Goal: Transaction & Acquisition: Book appointment/travel/reservation

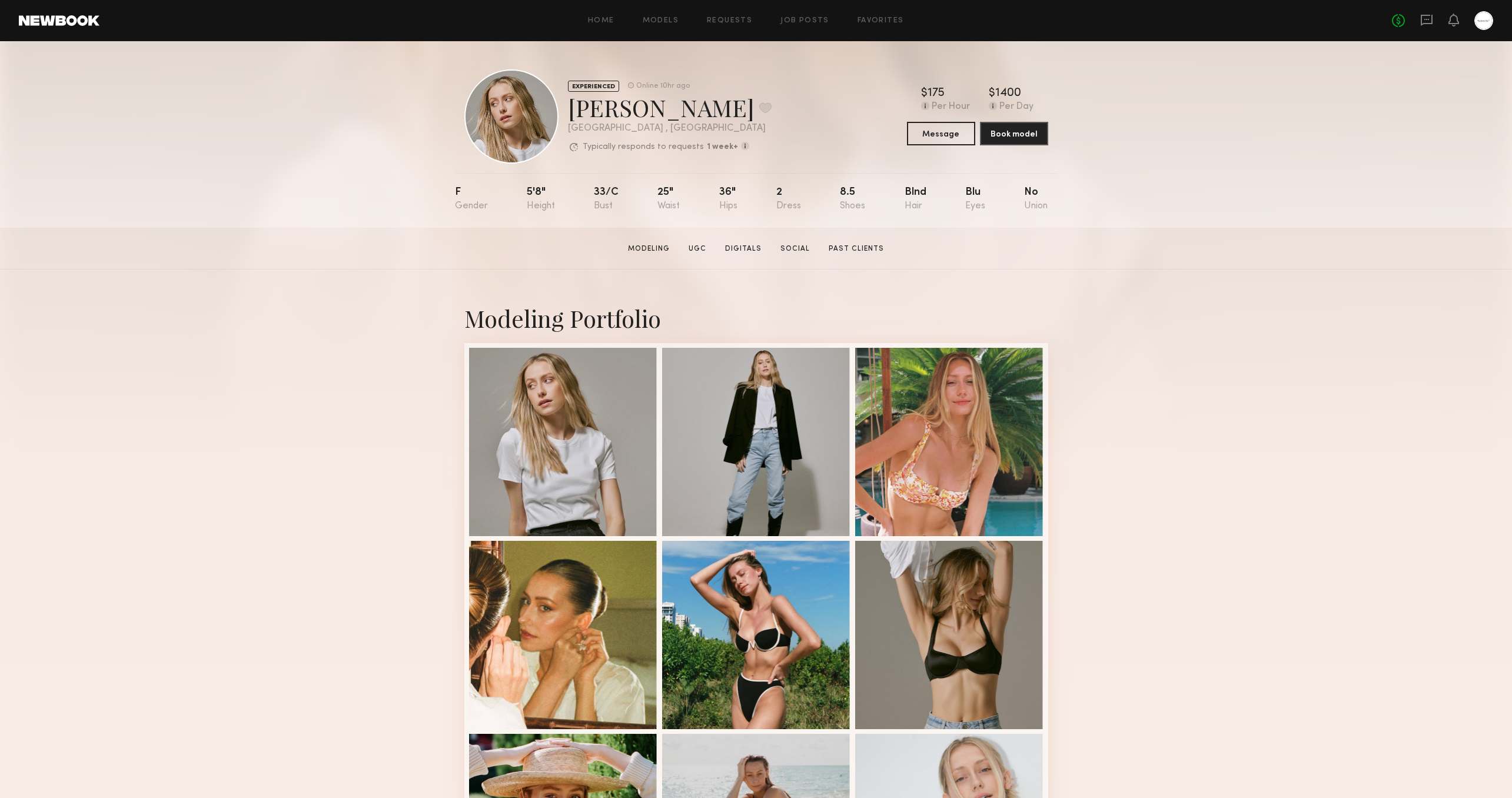
click at [1424, 12] on div "No fees up to $5,000" at bounding box center [1442, 20] width 101 height 19
click at [1424, 25] on icon at bounding box center [1426, 20] width 13 height 13
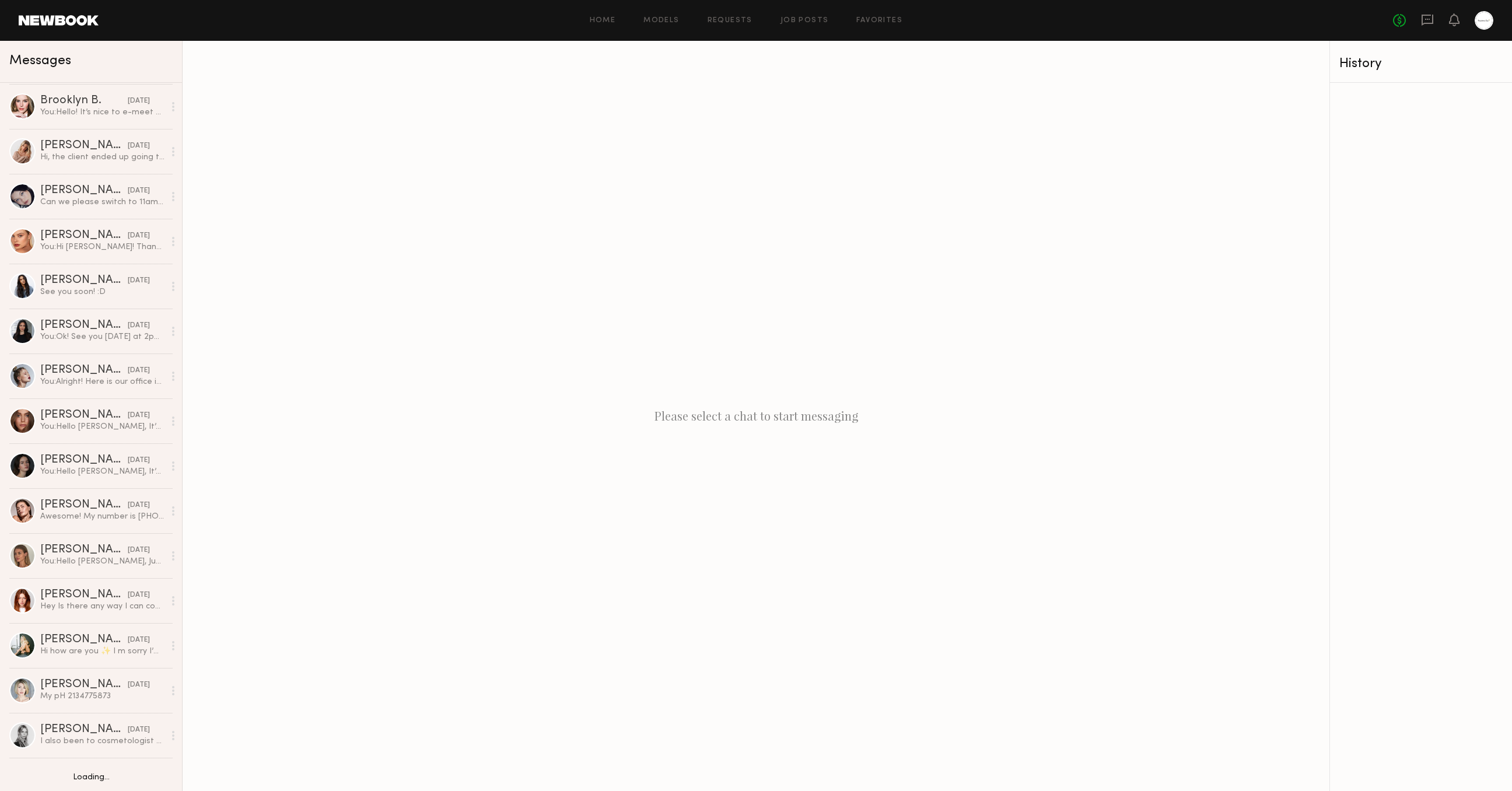
scroll to position [1124, 0]
click at [100, 520] on div "Awesome! My number is [PHONE_NUMBER]" at bounding box center [102, 514] width 124 height 11
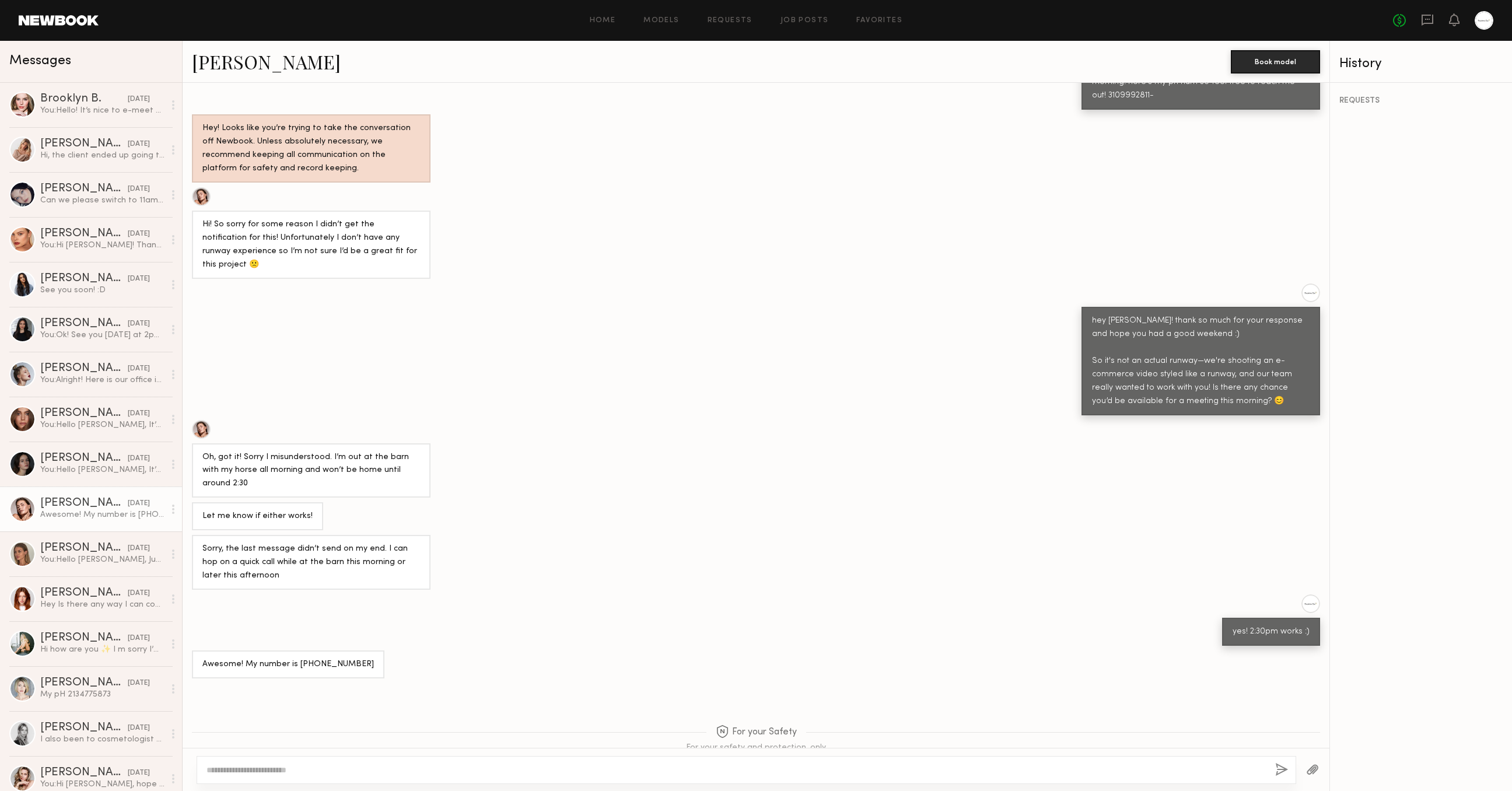
scroll to position [483, 0]
click at [225, 59] on link "[PERSON_NAME]" at bounding box center [266, 62] width 149 height 25
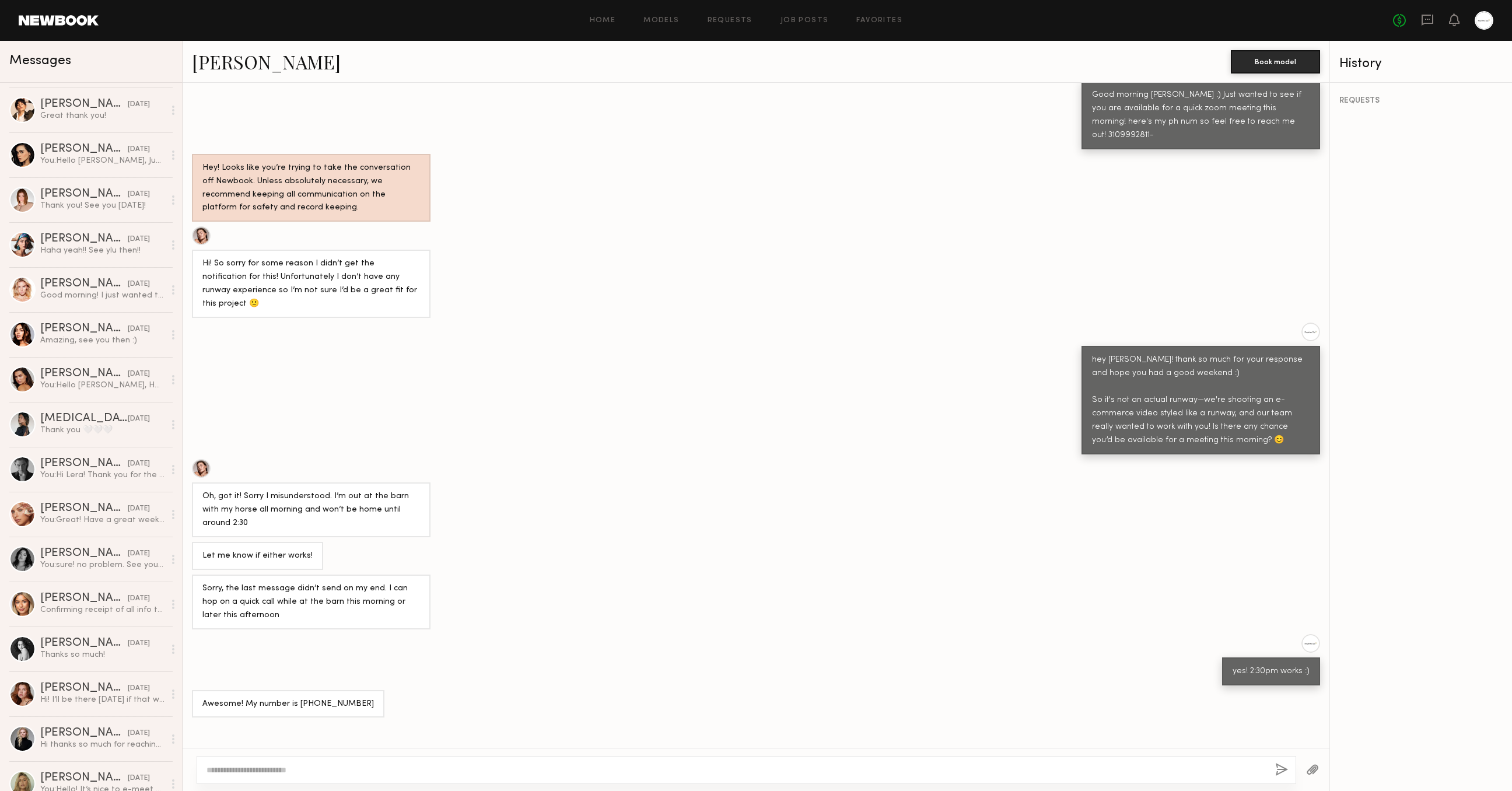
scroll to position [0, 0]
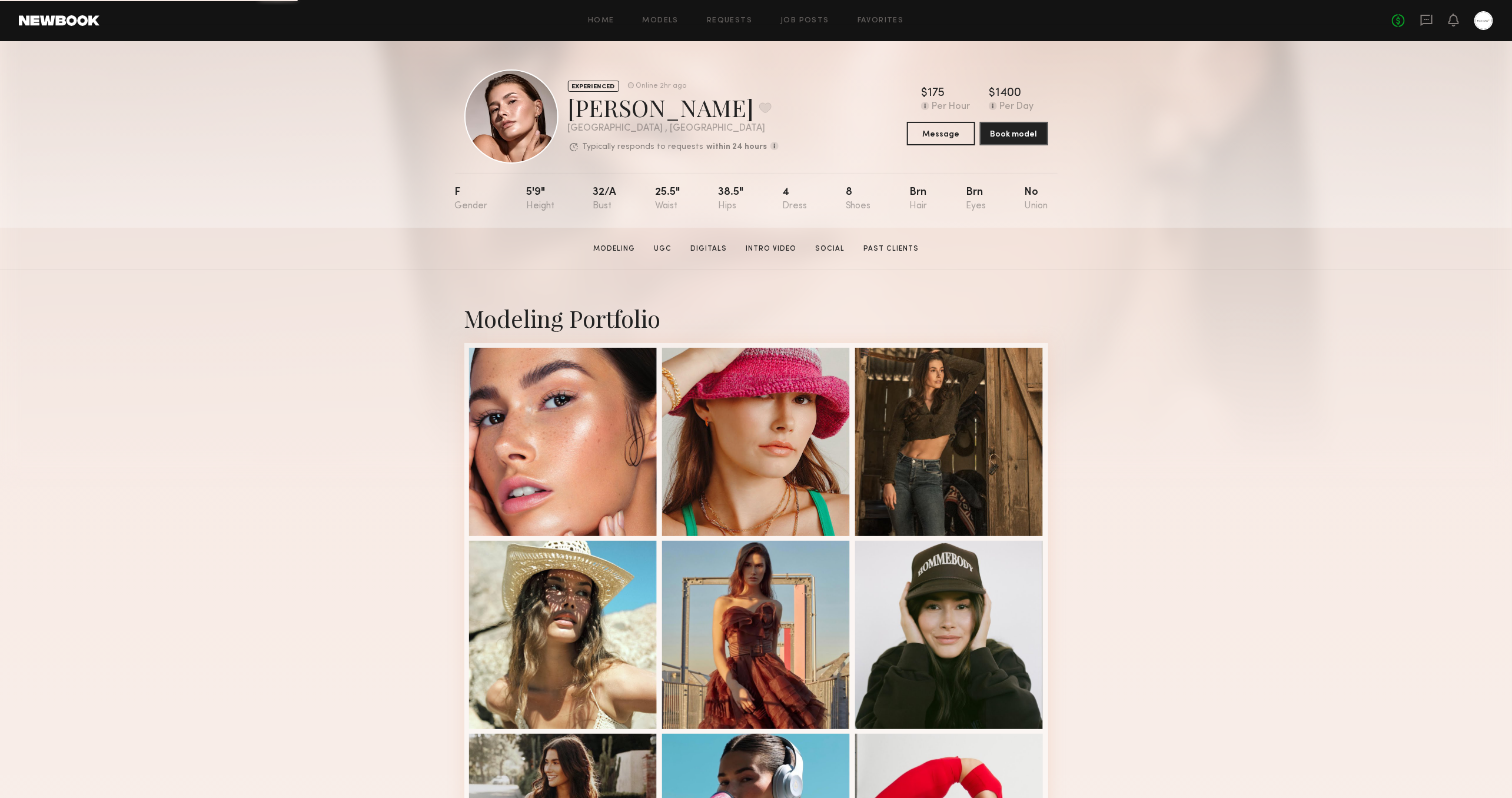
click at [201, 359] on div "Modeling Portfolio View More" at bounding box center [756, 728] width 1512 height 916
click at [1155, 280] on div "Modeling Portfolio View More" at bounding box center [756, 728] width 1512 height 916
click at [273, 445] on div "Modeling Portfolio View More" at bounding box center [756, 728] width 1512 height 916
click at [266, 451] on div "Modeling Portfolio View More" at bounding box center [756, 728] width 1512 height 916
click at [271, 432] on div "Modeling Portfolio View More" at bounding box center [756, 728] width 1512 height 916
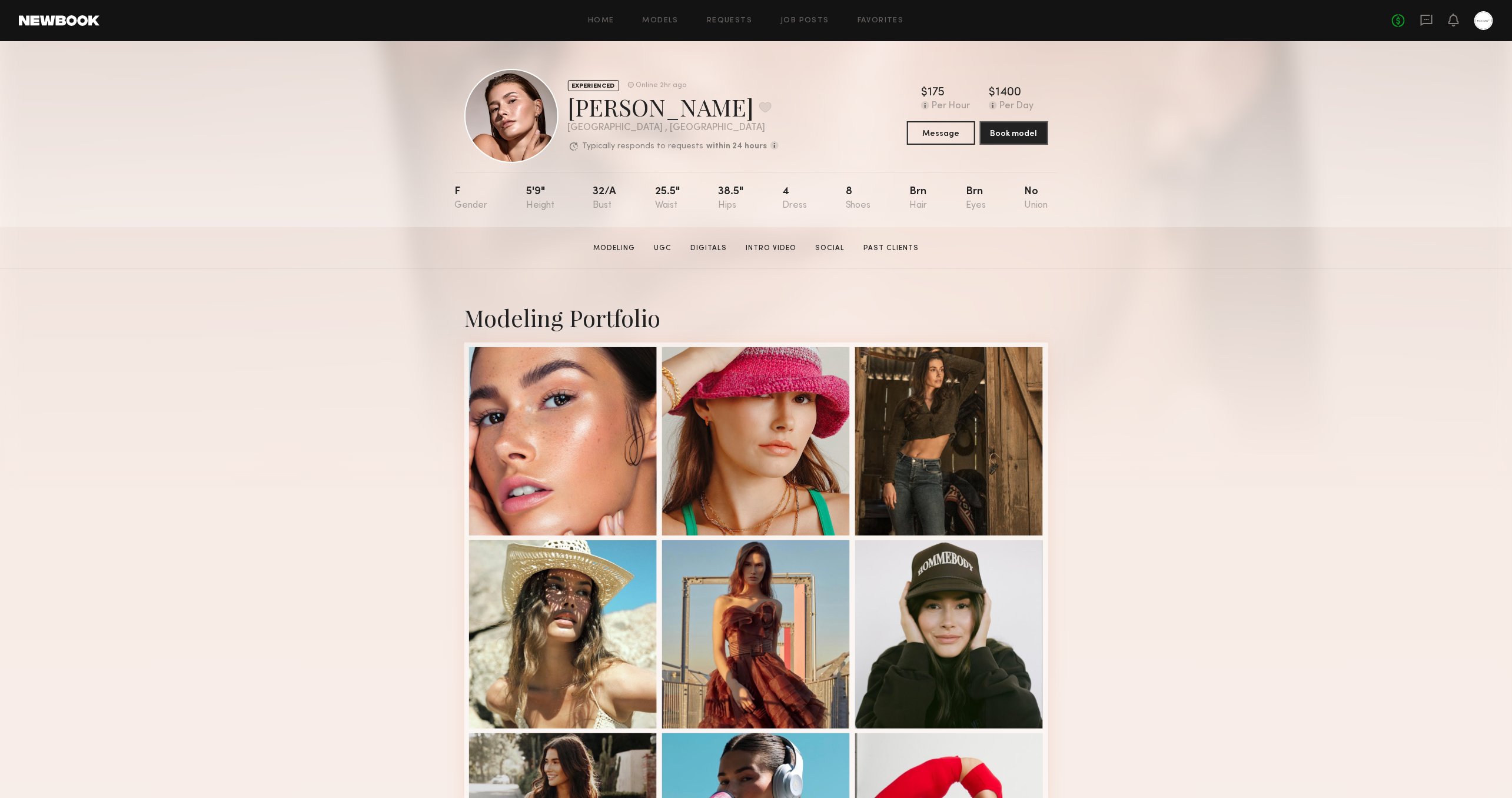
scroll to position [320, 0]
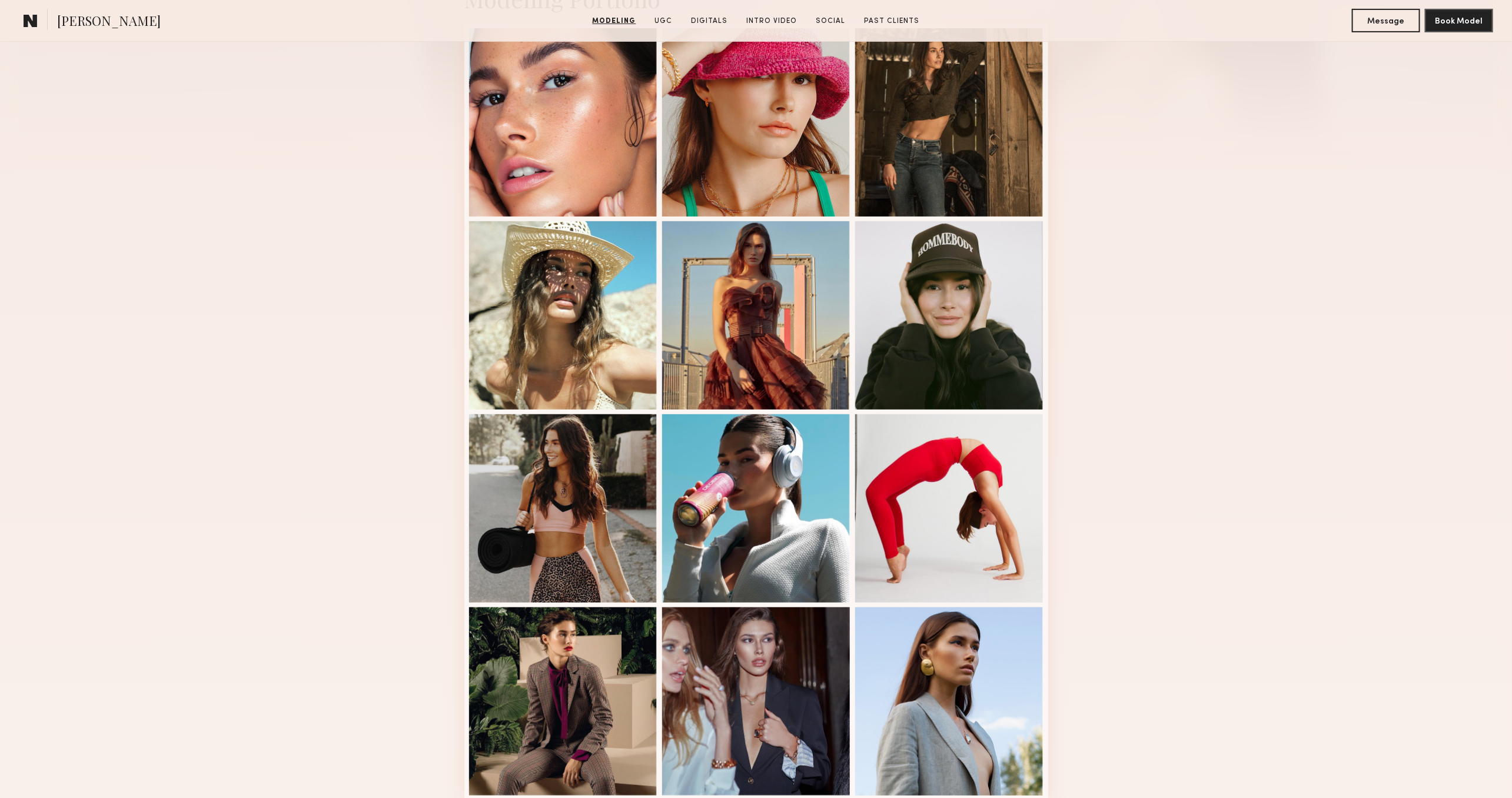
click at [328, 288] on div "Modeling Portfolio View More" at bounding box center [756, 408] width 1512 height 916
click at [95, 236] on div "Modeling Portfolio View More" at bounding box center [756, 408] width 1512 height 916
click at [94, 247] on div "Modeling Portfolio View More" at bounding box center [756, 408] width 1512 height 916
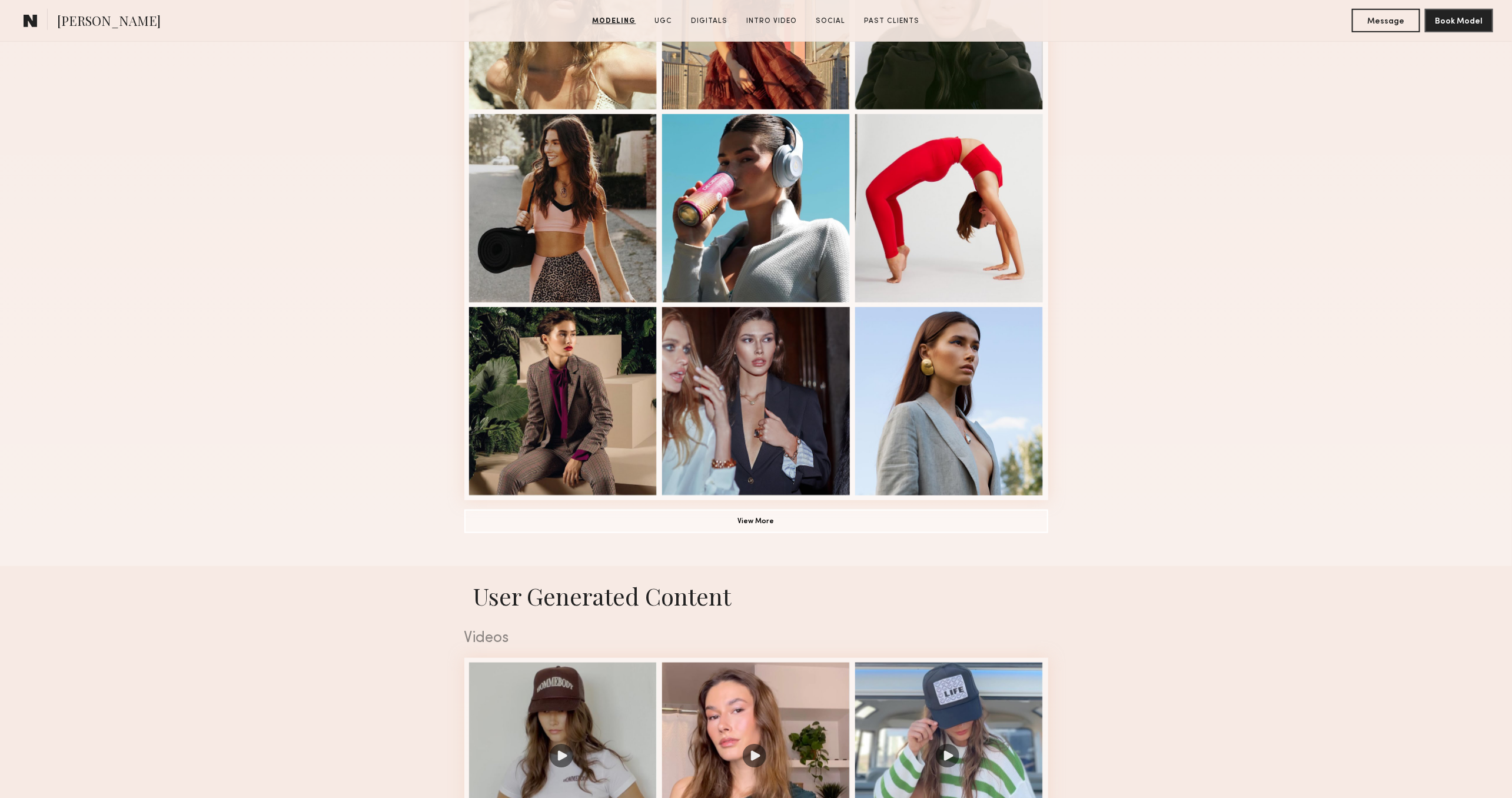
scroll to position [623, 0]
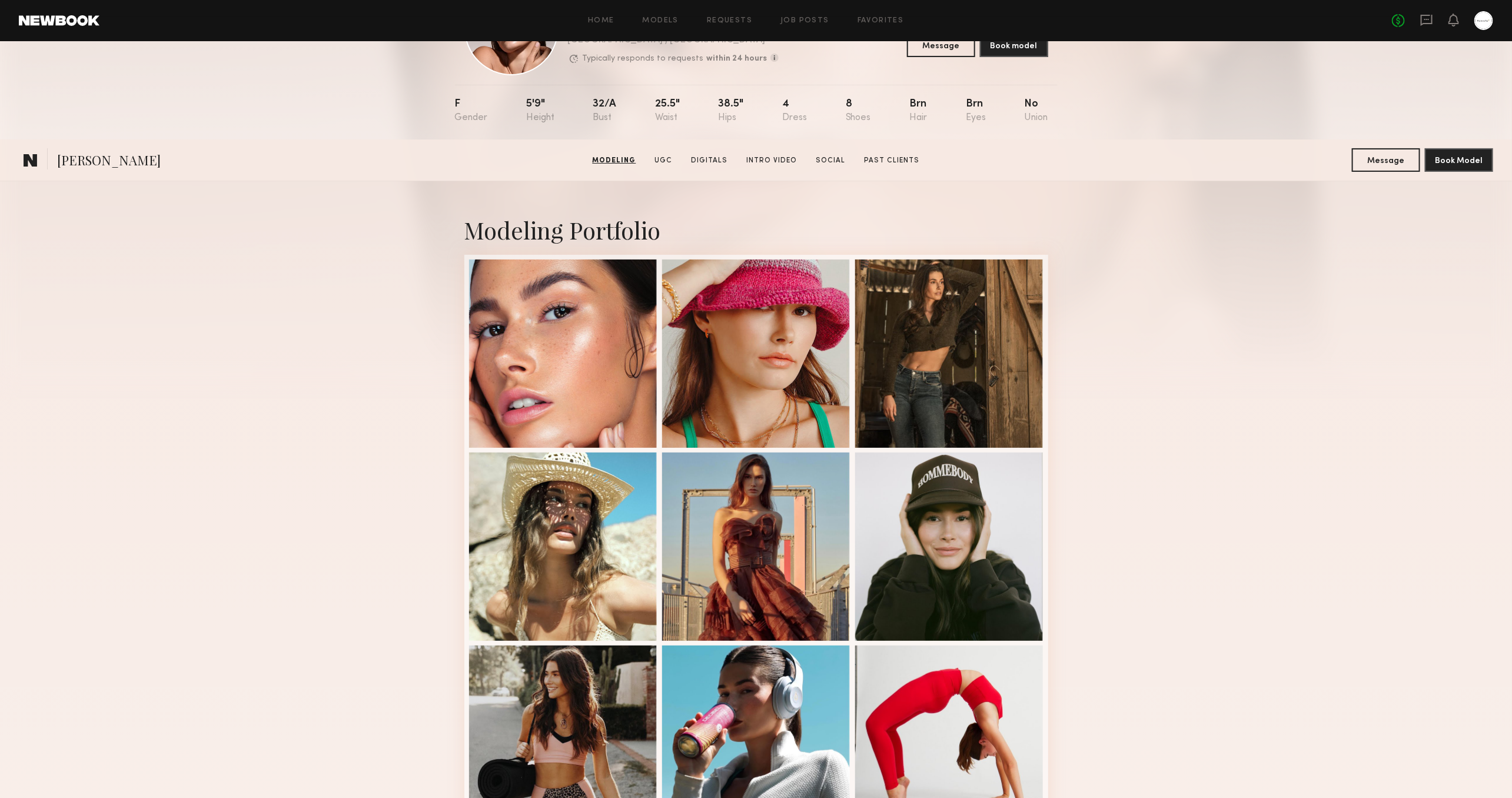
scroll to position [0, 0]
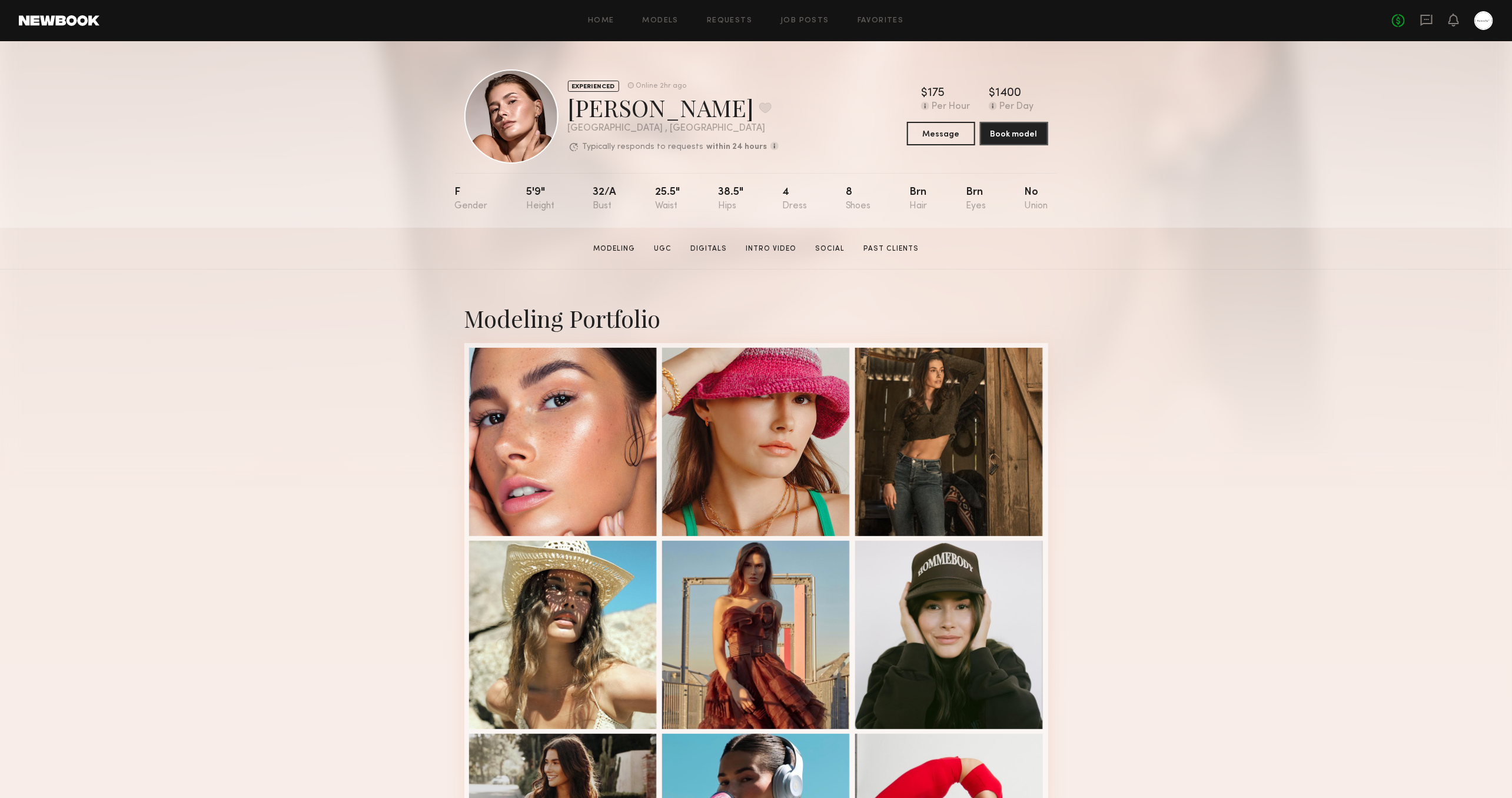
click at [1272, 473] on div "Modeling Portfolio View More" at bounding box center [756, 728] width 1512 height 916
click at [1315, 365] on div "Modeling Portfolio View More" at bounding box center [756, 728] width 1512 height 916
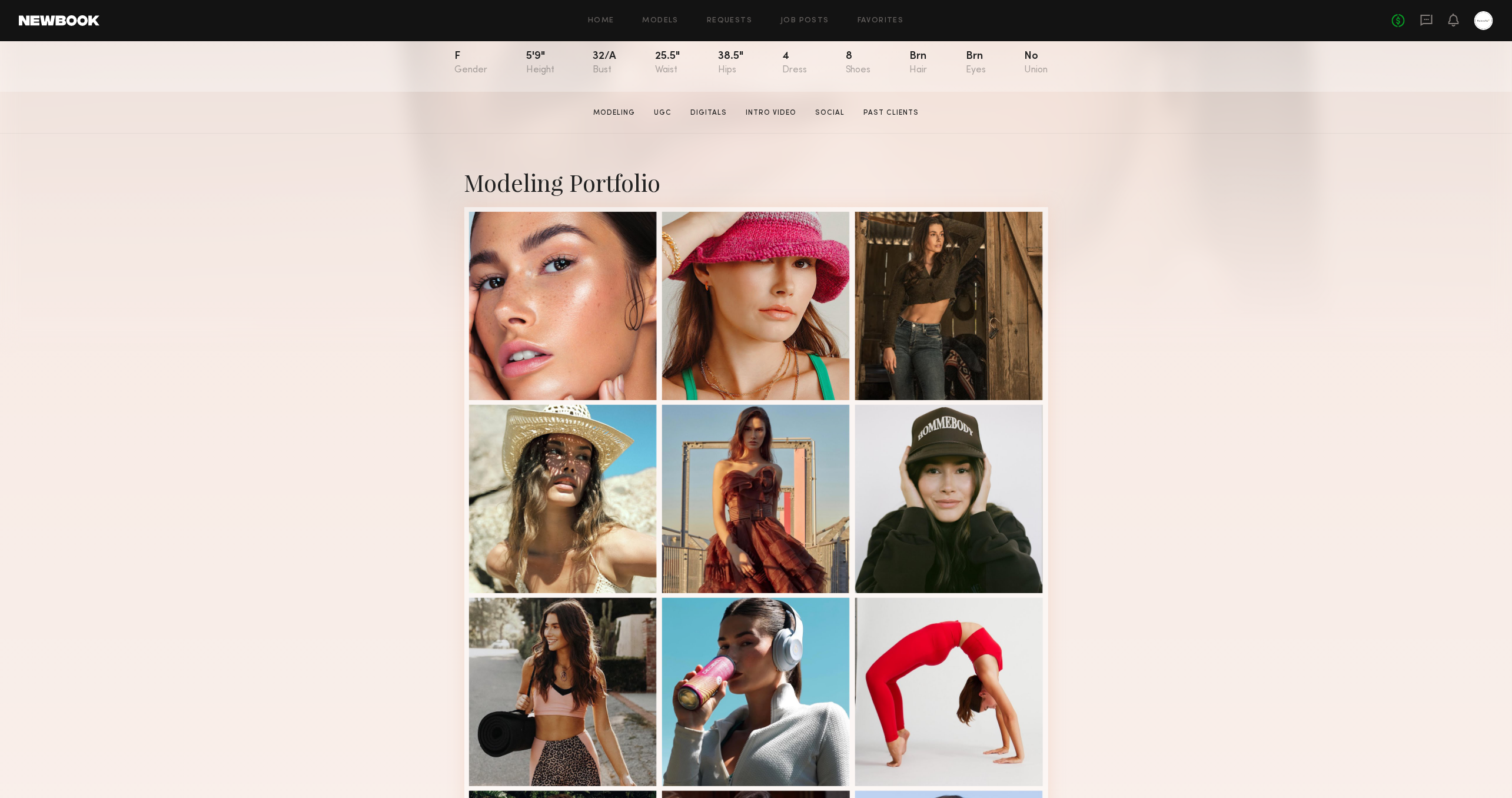
scroll to position [138, 0]
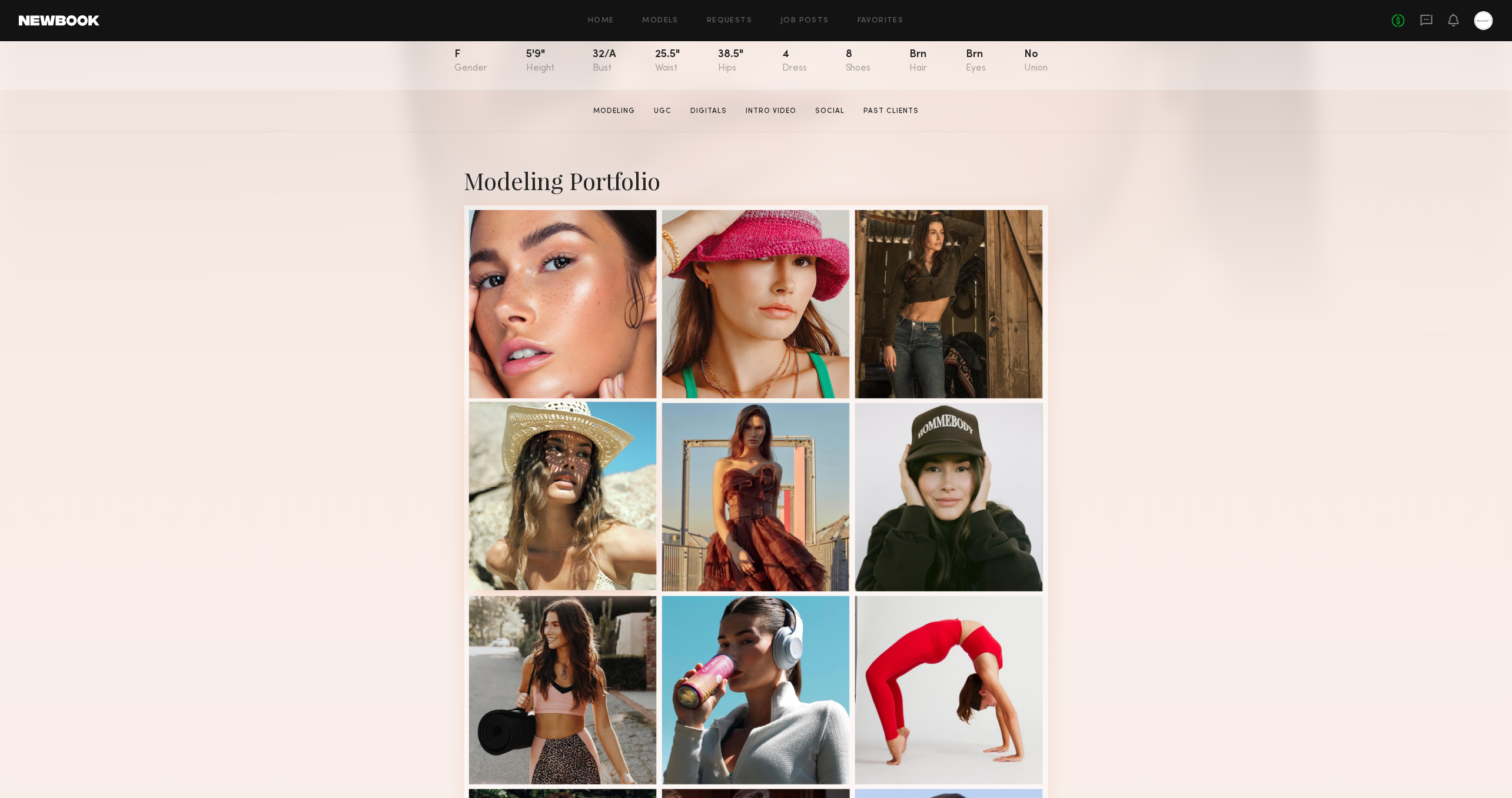
click at [538, 469] on div at bounding box center [563, 496] width 188 height 188
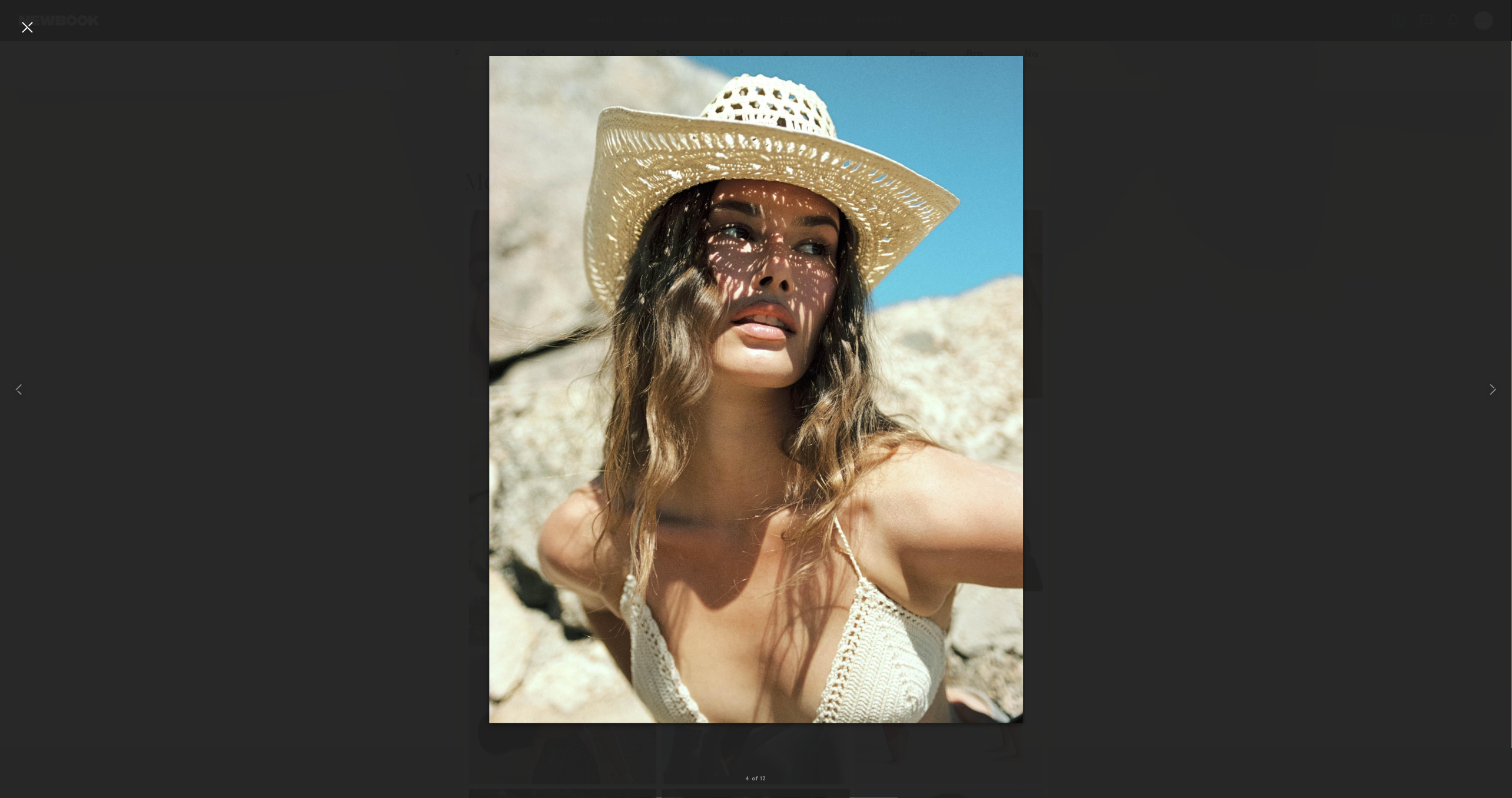
click at [29, 28] on div at bounding box center [27, 27] width 19 height 19
